Goal: Communication & Community: Answer question/provide support

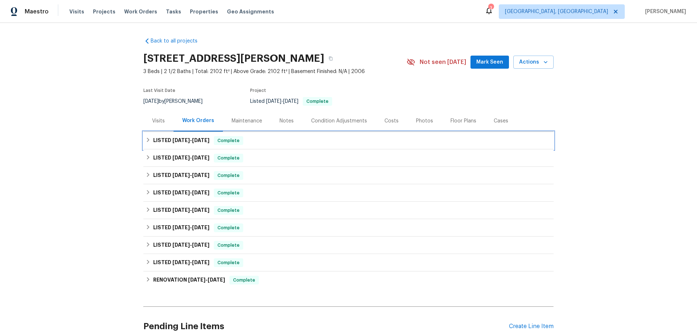
click at [211, 140] on div "LISTED [DATE] - [DATE] Complete" at bounding box center [349, 140] width 406 height 9
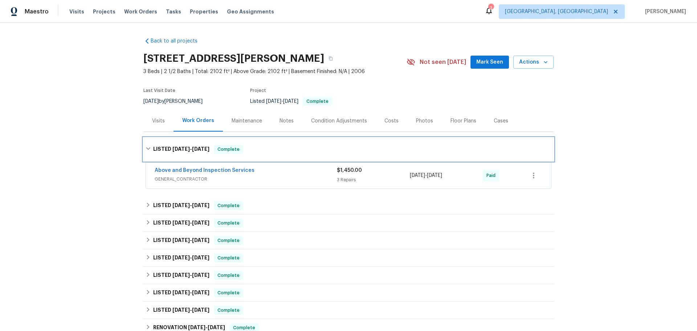
click at [210, 146] on div "LISTED [DATE] - [DATE] Complete" at bounding box center [349, 149] width 406 height 9
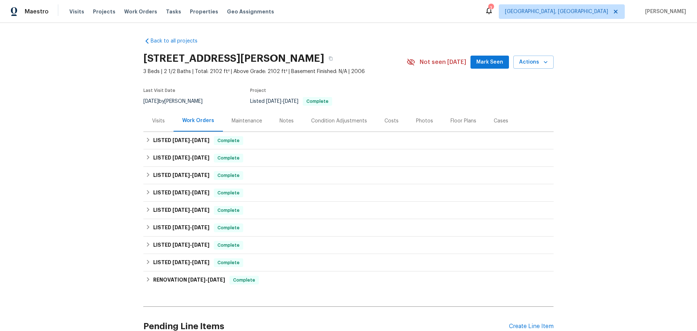
click at [241, 123] on div "Maintenance" at bounding box center [247, 120] width 31 height 7
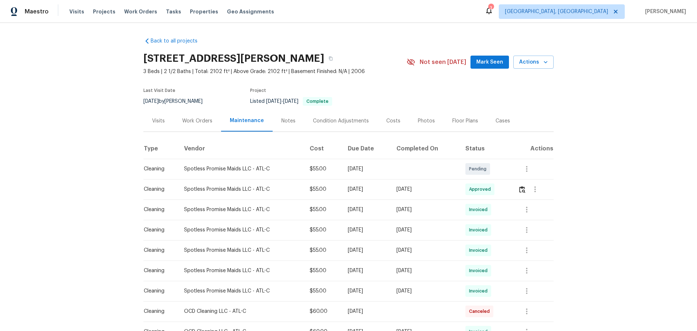
click at [230, 168] on div "Spotless Promise Maids LLC - ATL-C" at bounding box center [241, 168] width 114 height 7
click at [487, 165] on div "Pending" at bounding box center [478, 169] width 25 height 12
click at [539, 168] on div at bounding box center [535, 168] width 35 height 17
click at [525, 171] on icon "button" at bounding box center [527, 169] width 9 height 9
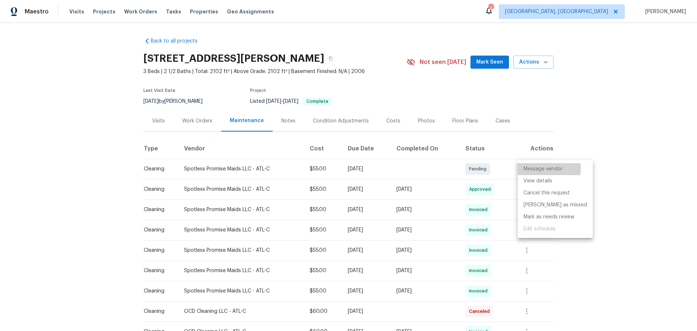
click at [529, 168] on li "Message vendor" at bounding box center [555, 169] width 75 height 12
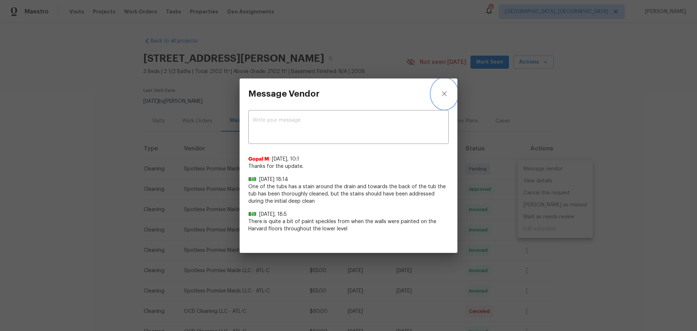
click at [445, 99] on button "close" at bounding box center [444, 93] width 26 height 31
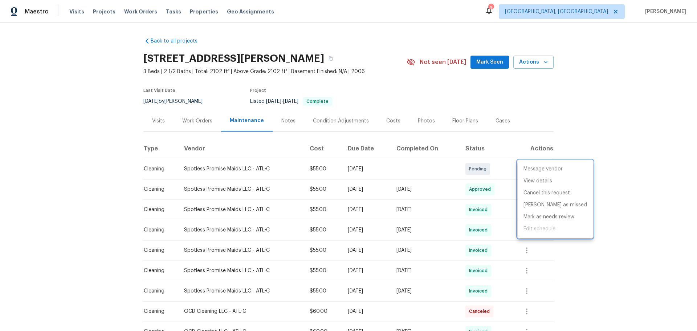
click at [284, 18] on div at bounding box center [348, 165] width 697 height 331
